Goal: Entertainment & Leisure: Consume media (video, audio)

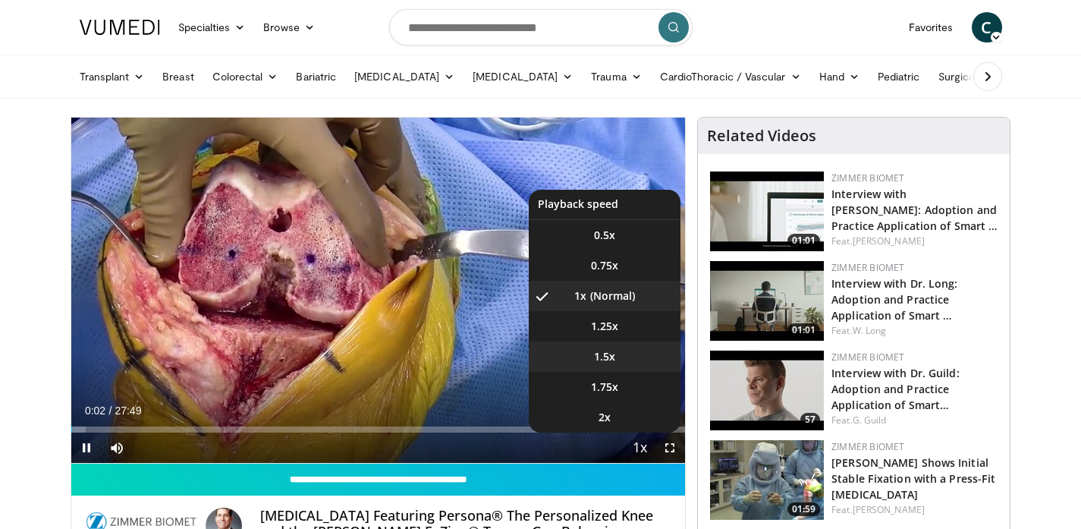
click at [610, 347] on li "1.5x" at bounding box center [605, 356] width 152 height 30
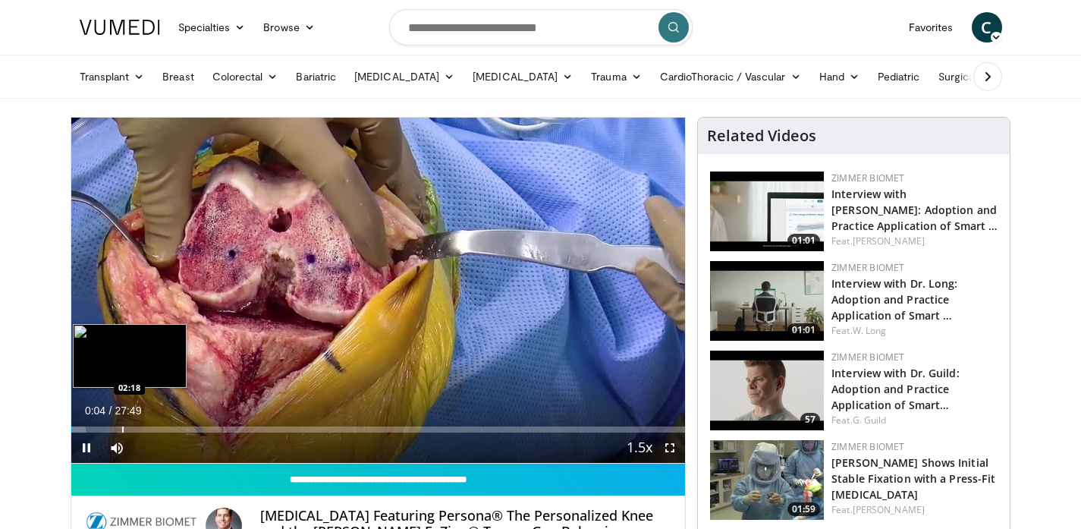
click at [122, 426] on div "Progress Bar" at bounding box center [123, 429] width 2 height 6
click at [108, 427] on div "Progress Bar" at bounding box center [109, 429] width 2 height 6
click at [91, 429] on div "Progress Bar" at bounding box center [92, 429] width 2 height 6
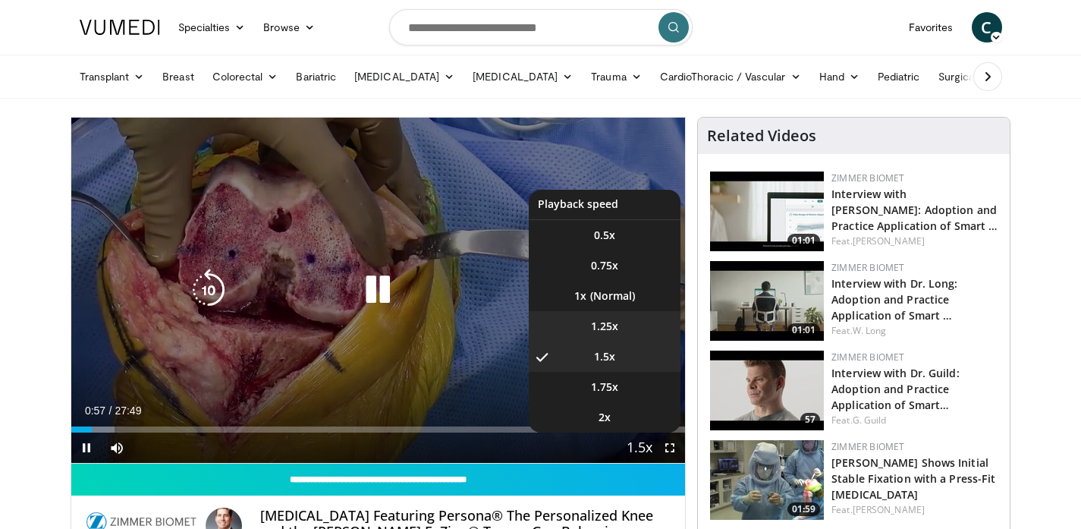
click at [595, 329] on span "1.25x" at bounding box center [604, 326] width 27 height 15
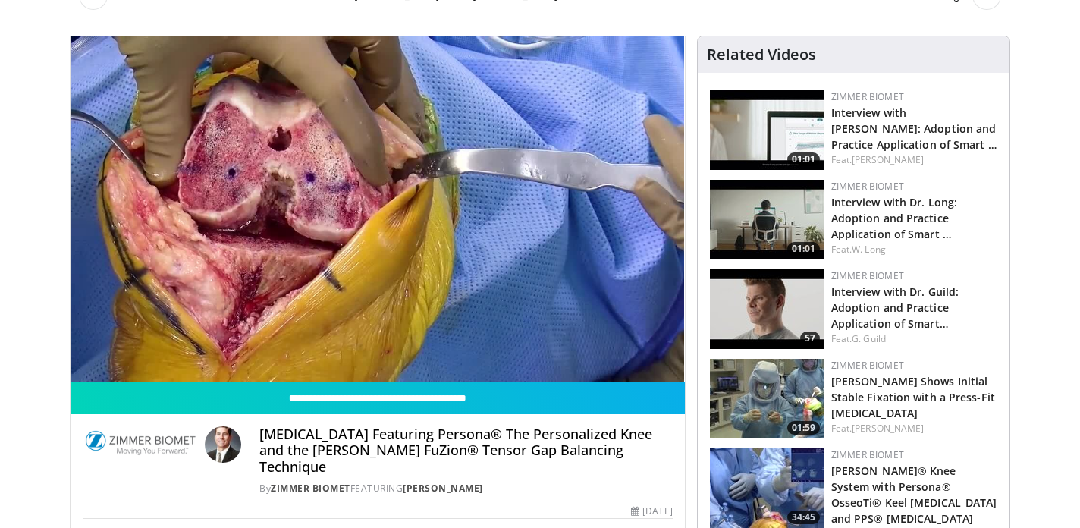
scroll to position [55, 0]
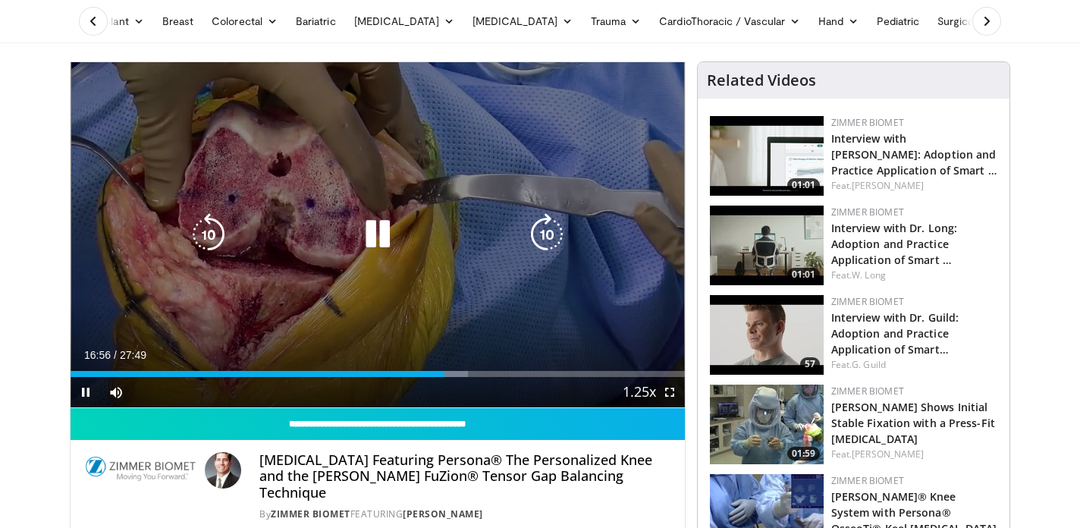
click at [378, 233] on icon "Video Player" at bounding box center [377, 234] width 42 height 42
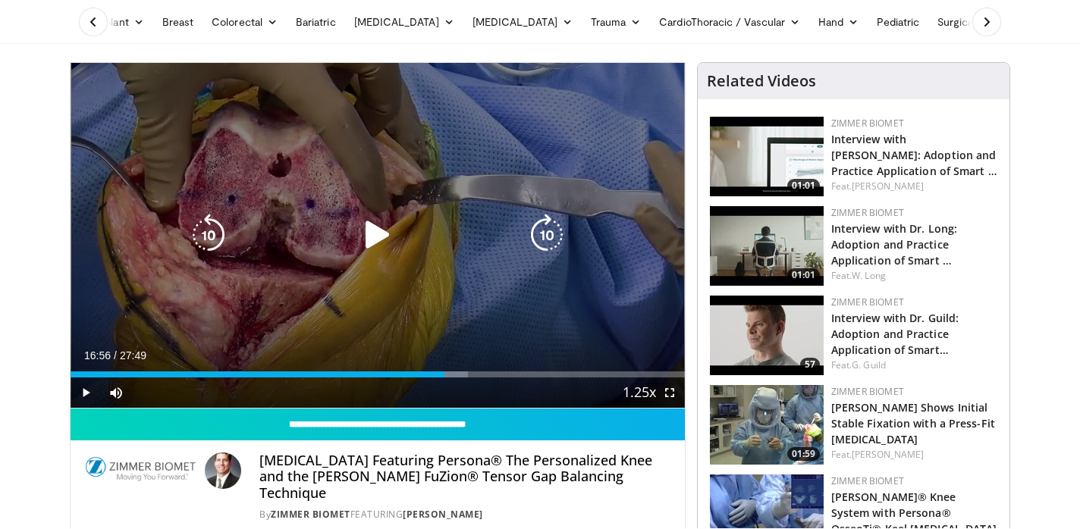
scroll to position [58, 0]
